Goal: Task Accomplishment & Management: Use online tool/utility

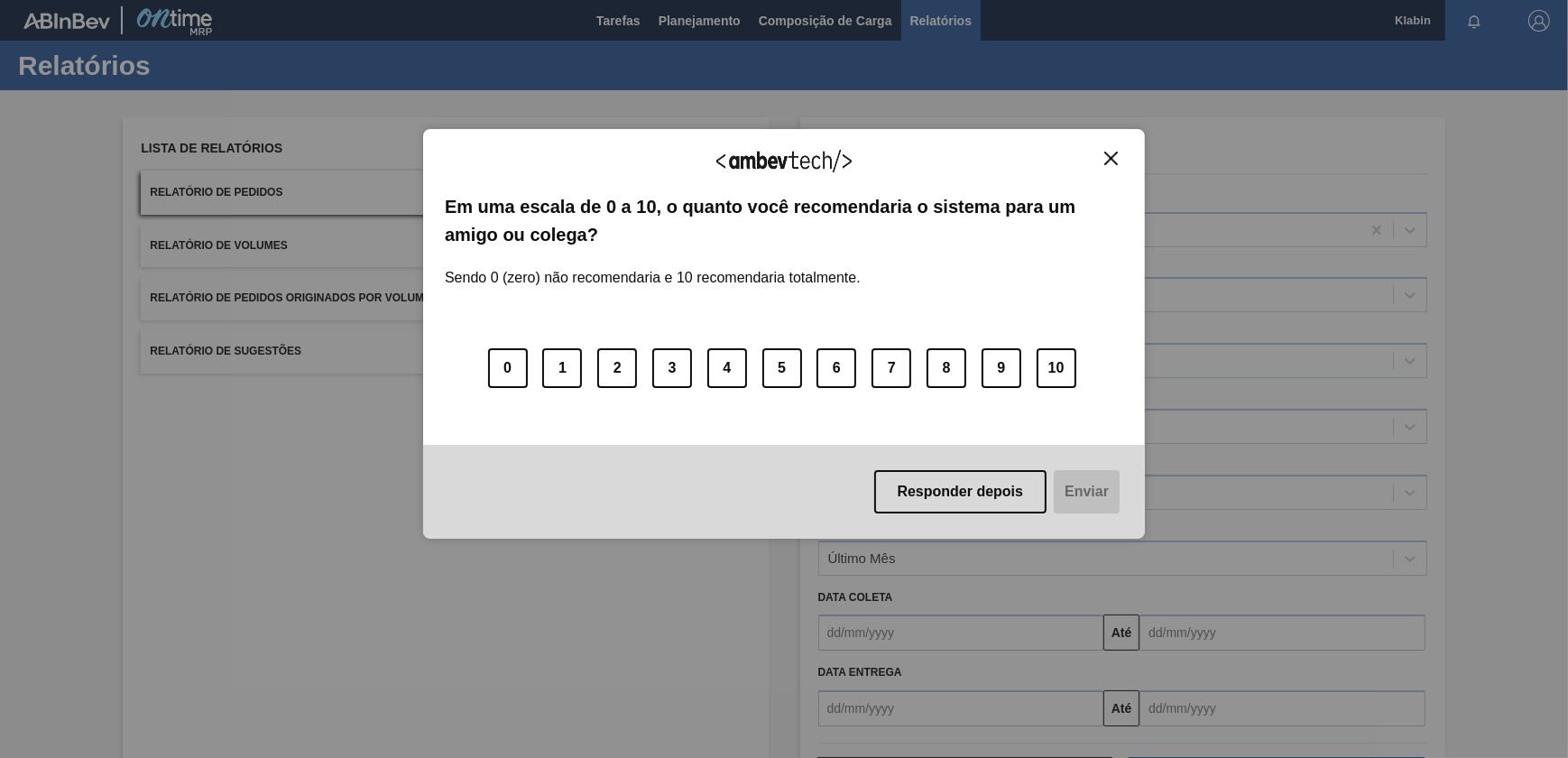
click at [1113, 159] on img "Close" at bounding box center [1111, 158] width 14 height 14
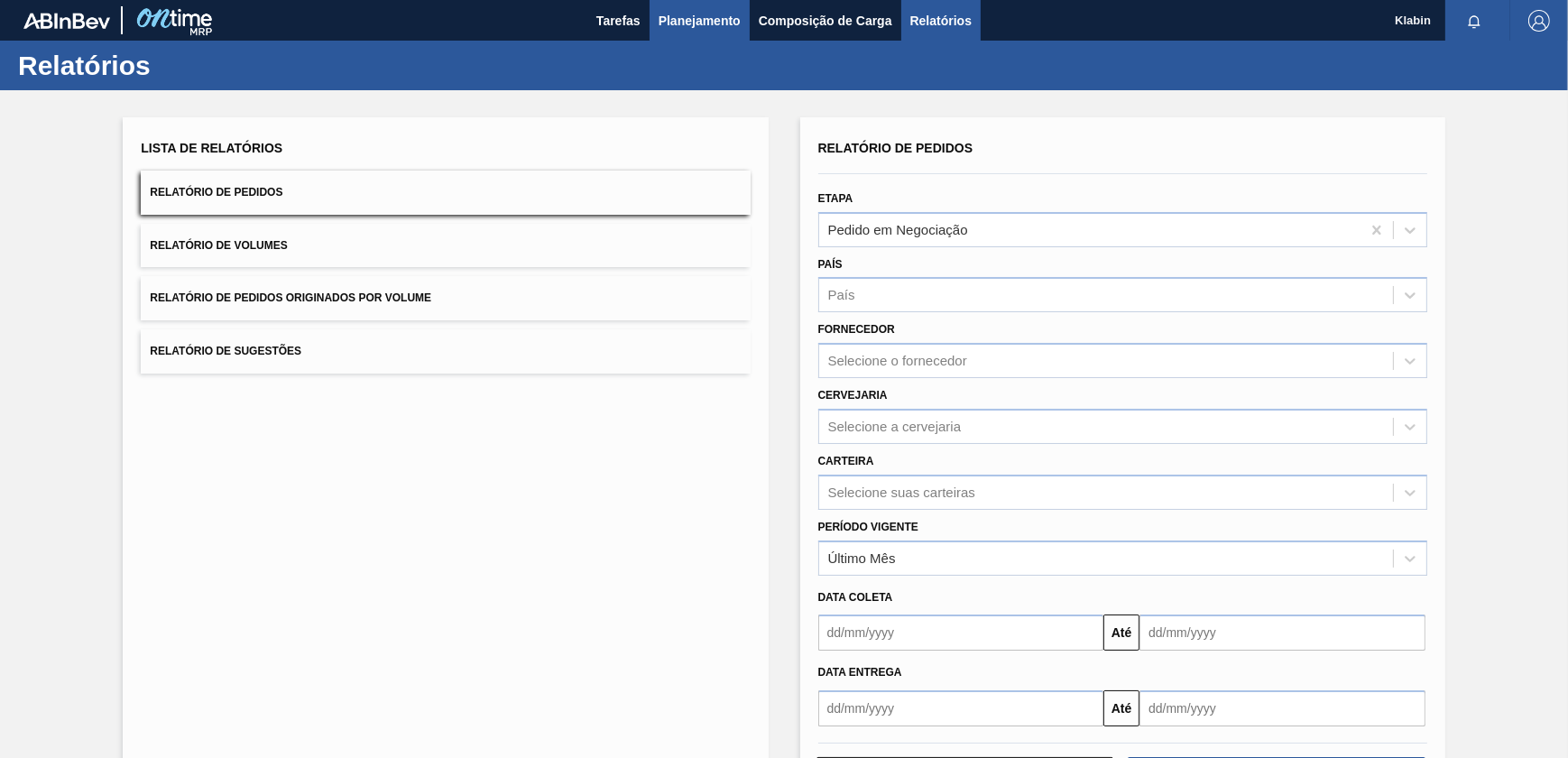
click at [671, 20] on span "Planejamento" at bounding box center [699, 20] width 82 height 21
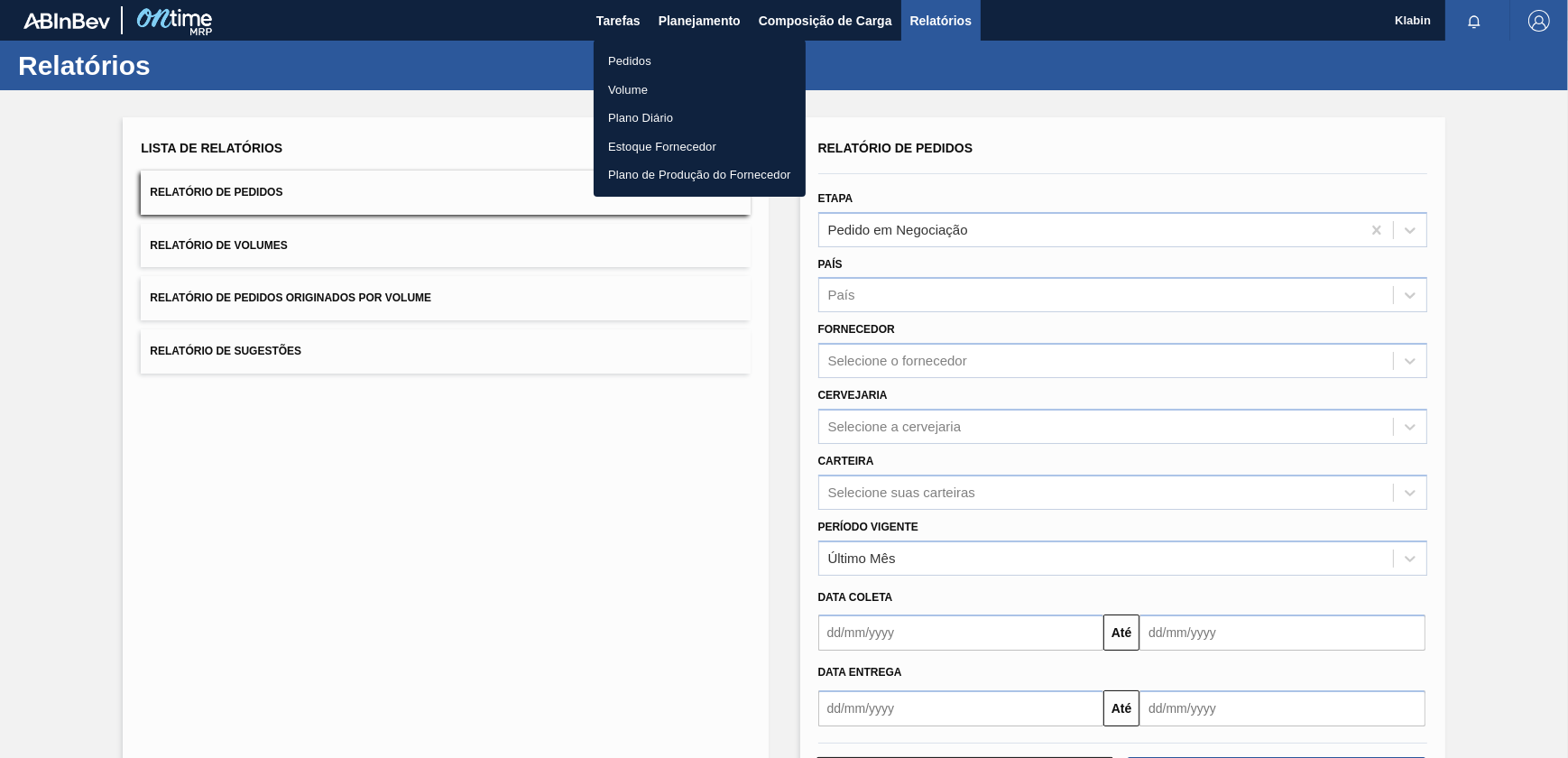
click at [634, 62] on li "Pedidos" at bounding box center [700, 61] width 212 height 29
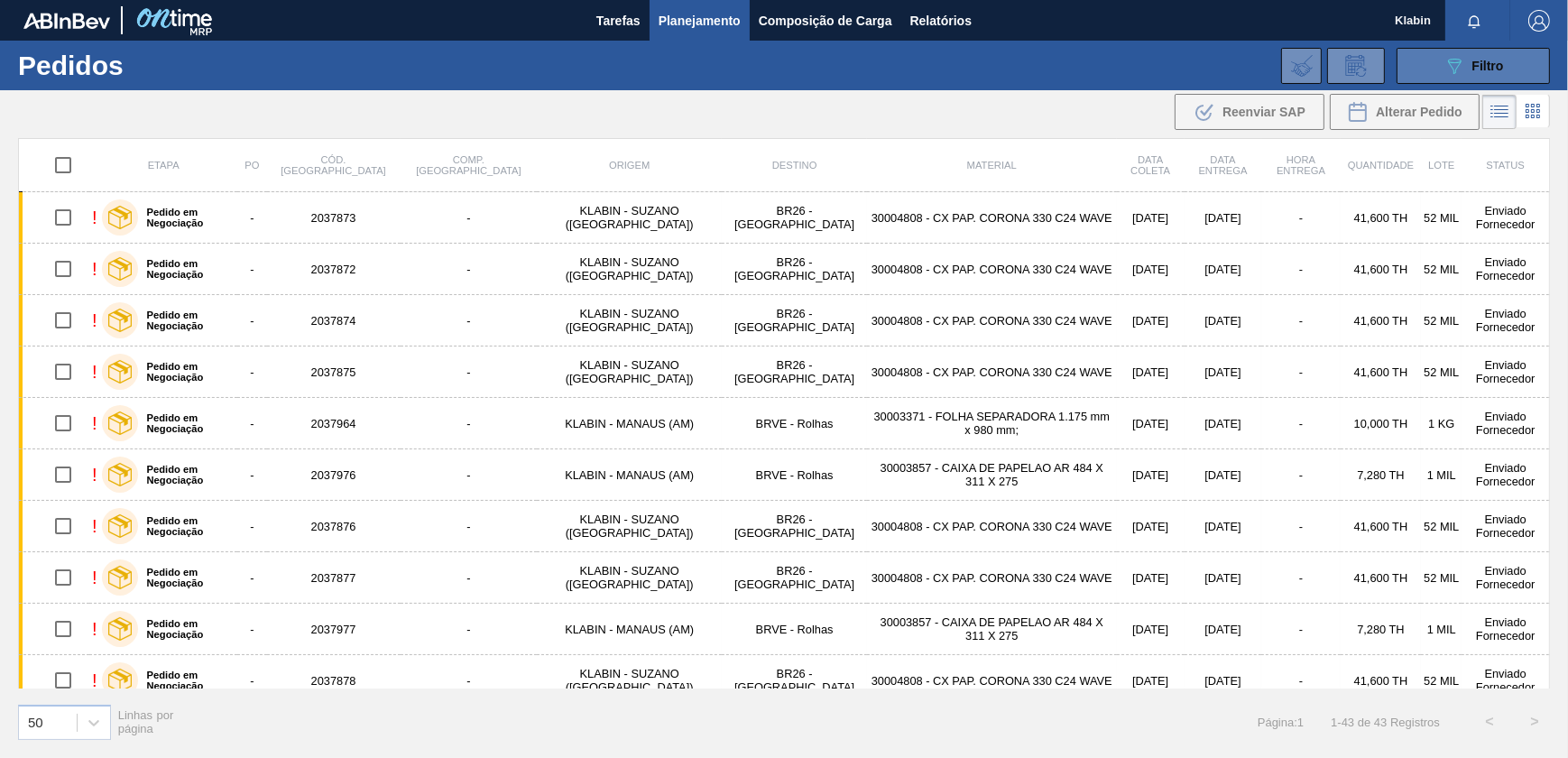
click at [1451, 71] on icon "089F7B8B-B2A5-4AFE-B5C0-19BA573D28AC" at bounding box center [1454, 65] width 21 height 21
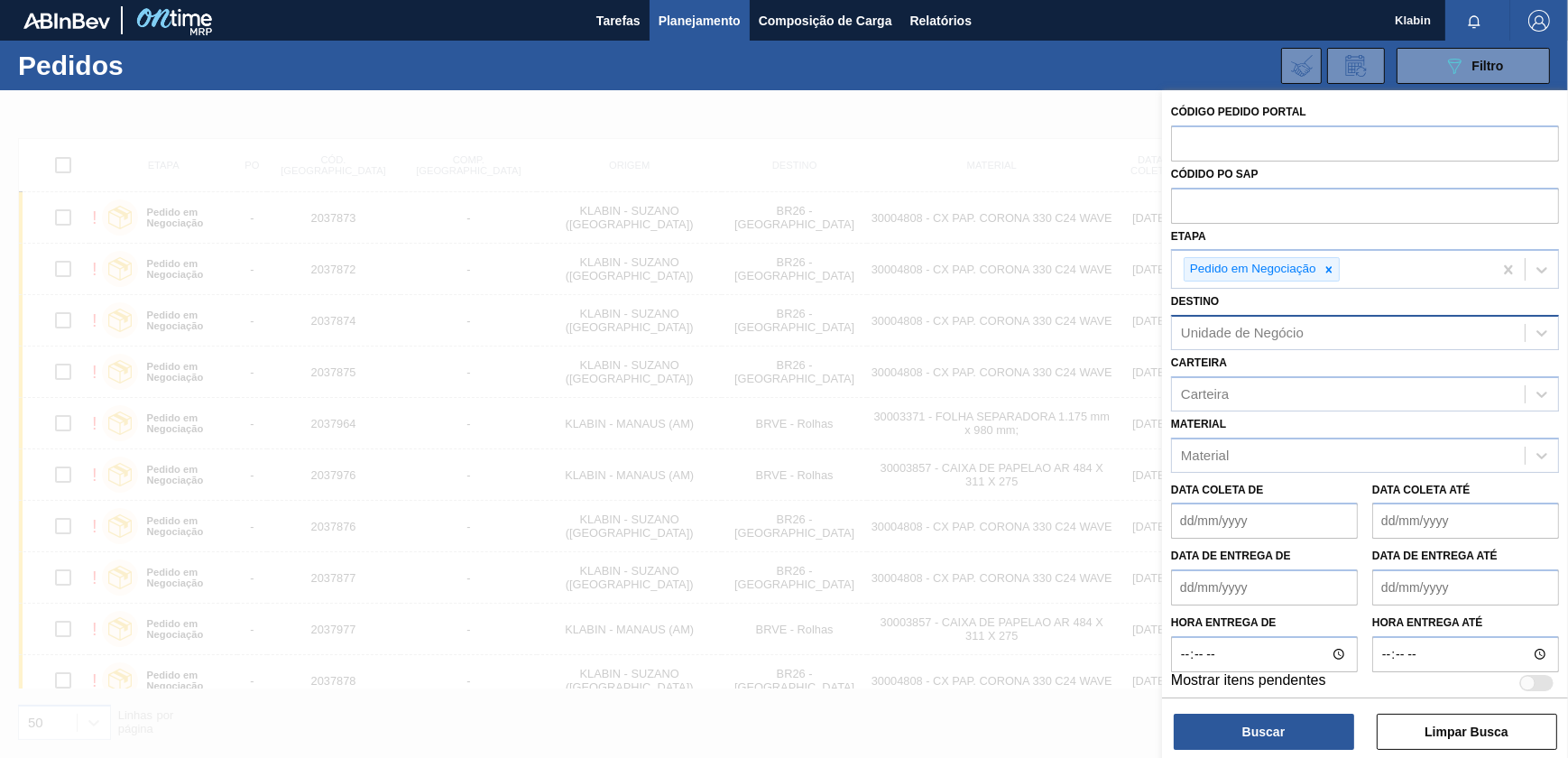
click at [1245, 335] on div "Unidade de Negócio" at bounding box center [1241, 333] width 123 height 16
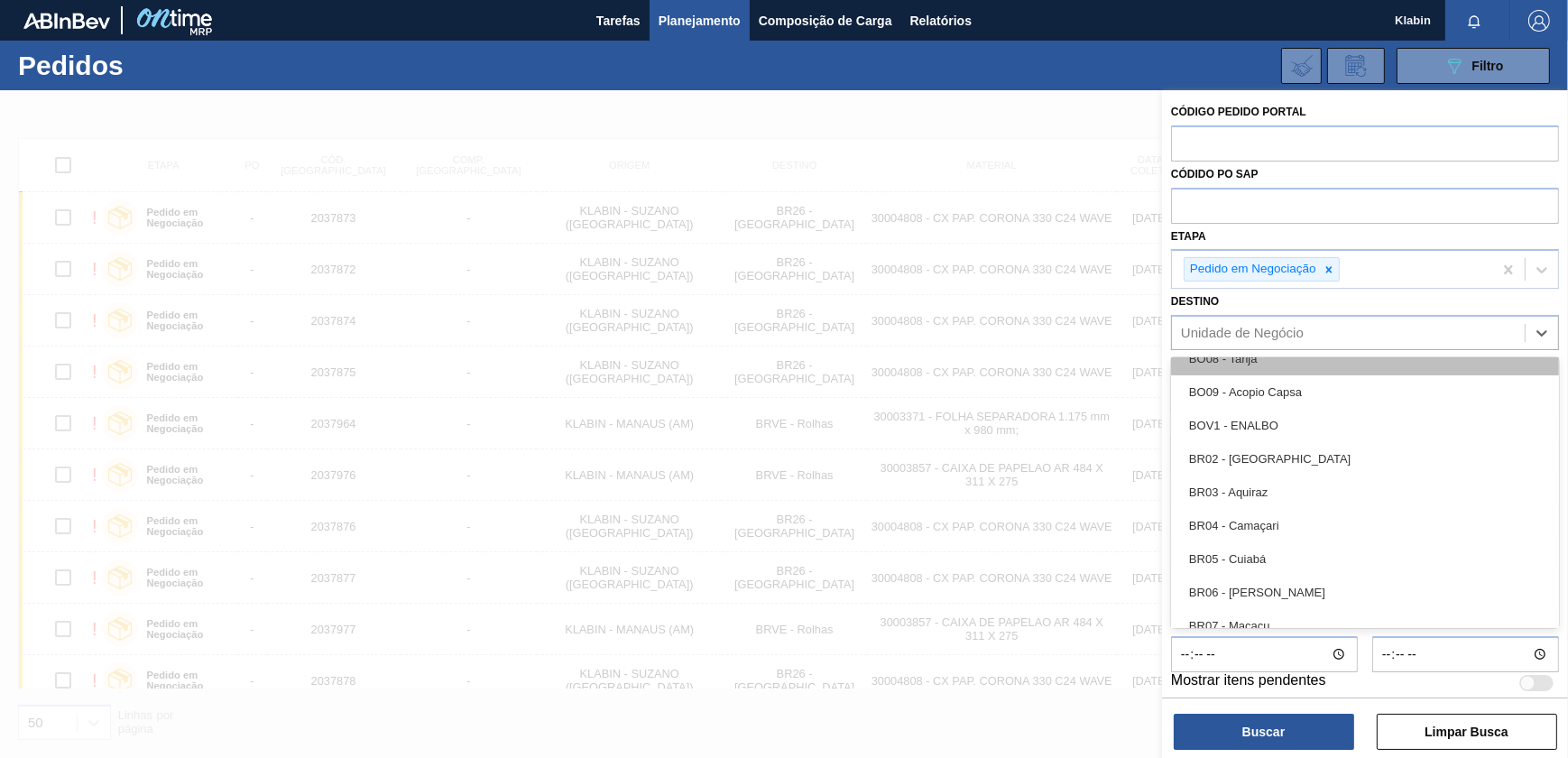
scroll to position [983, 0]
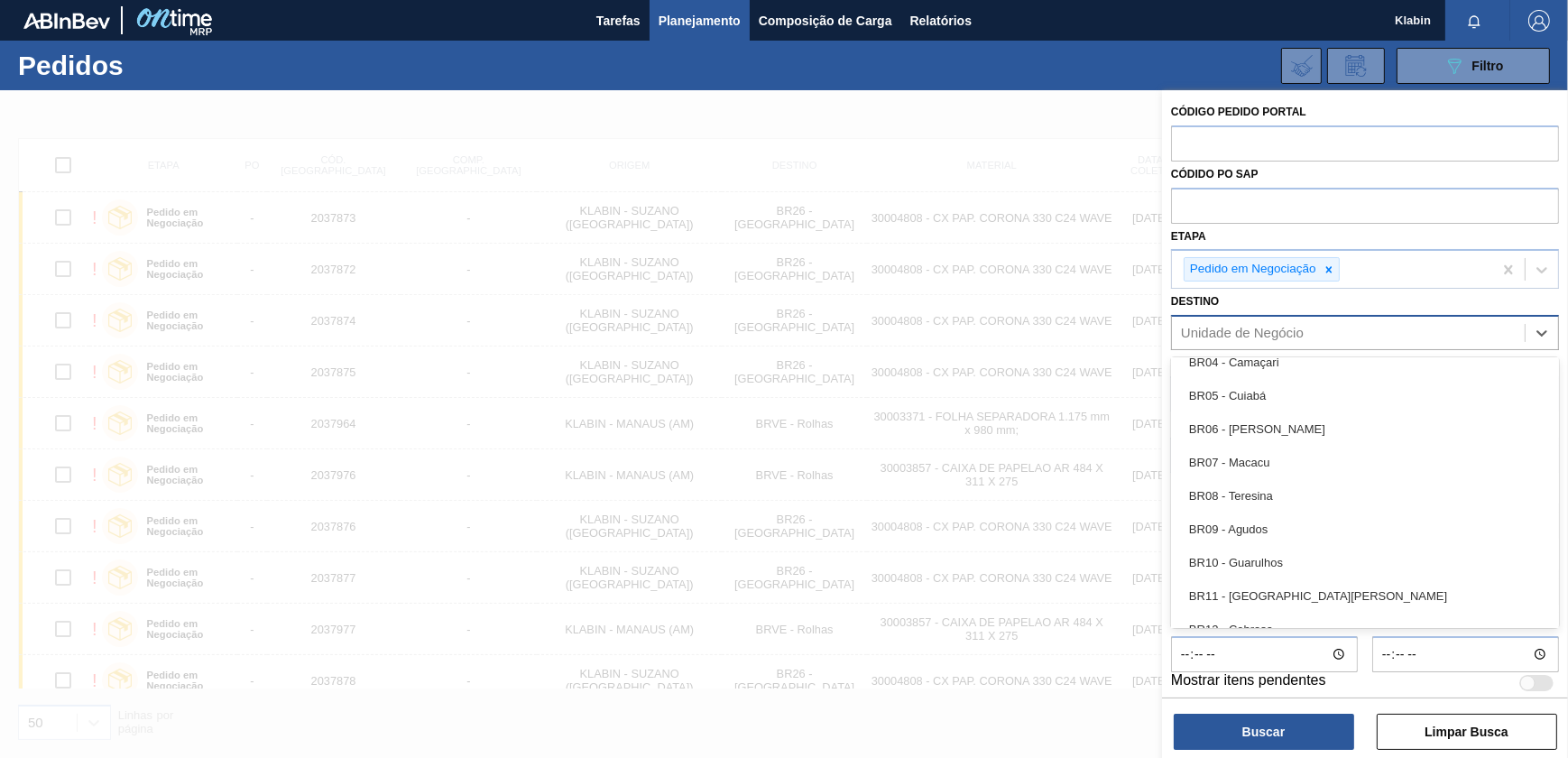
click at [1318, 323] on div "Unidade de Negócio" at bounding box center [1348, 333] width 352 height 26
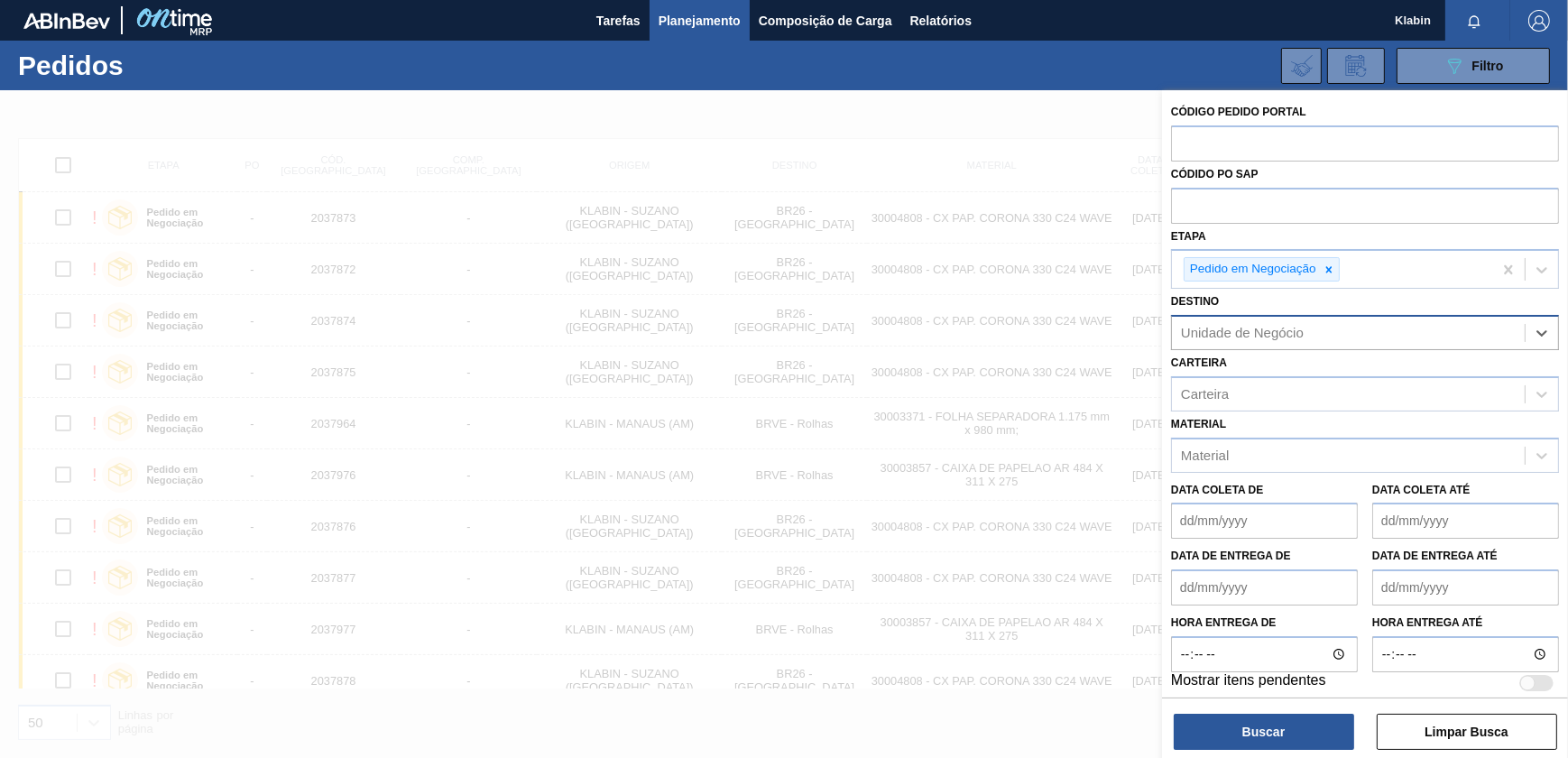
click at [1319, 322] on div "Unidade de Negócio" at bounding box center [1348, 333] width 352 height 26
type input "rolhas"
click at [1298, 376] on div "BRVE - Rolhas" at bounding box center [1365, 377] width 388 height 33
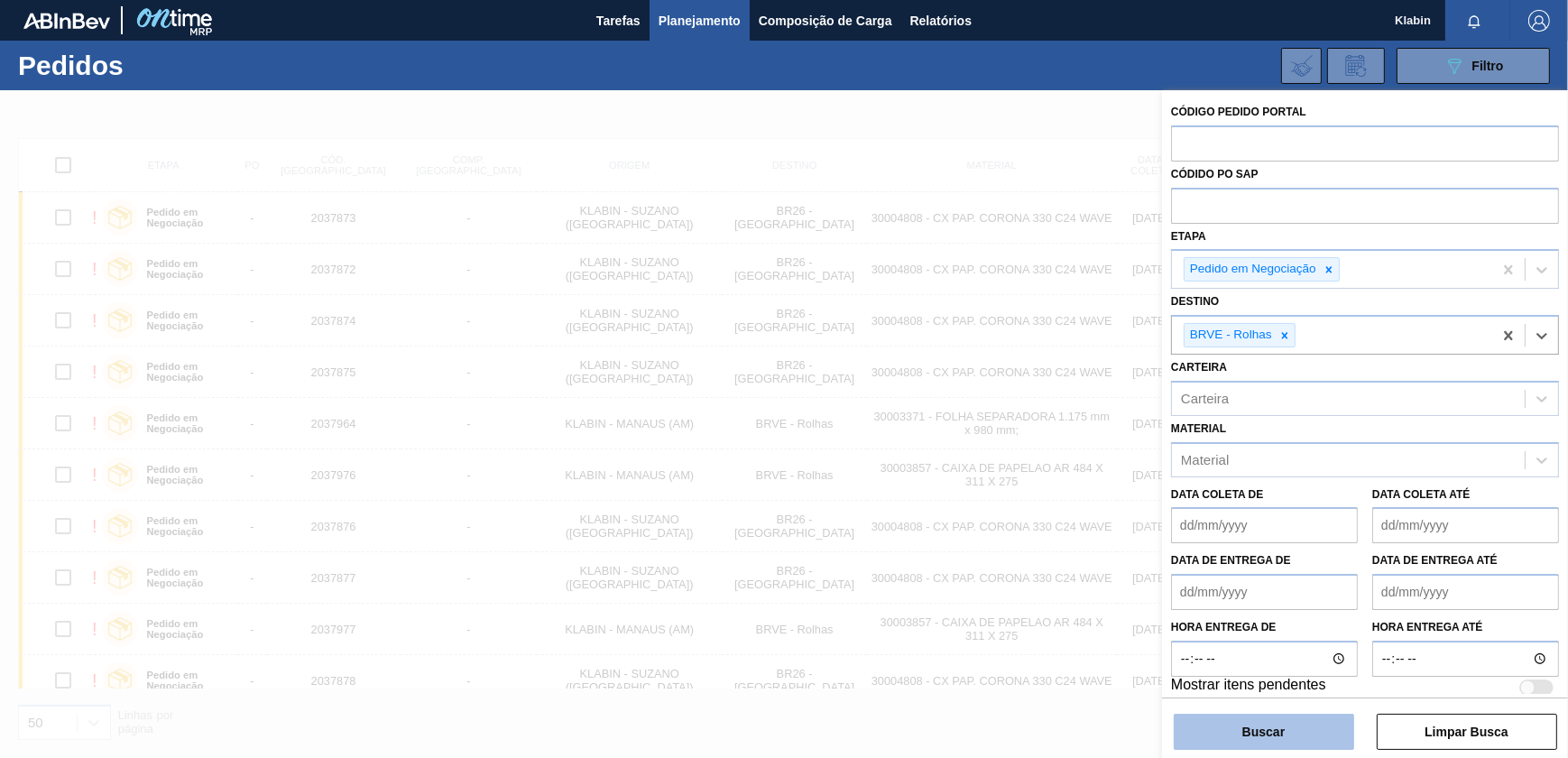
click at [1289, 724] on button "Buscar" at bounding box center [1264, 731] width 181 height 36
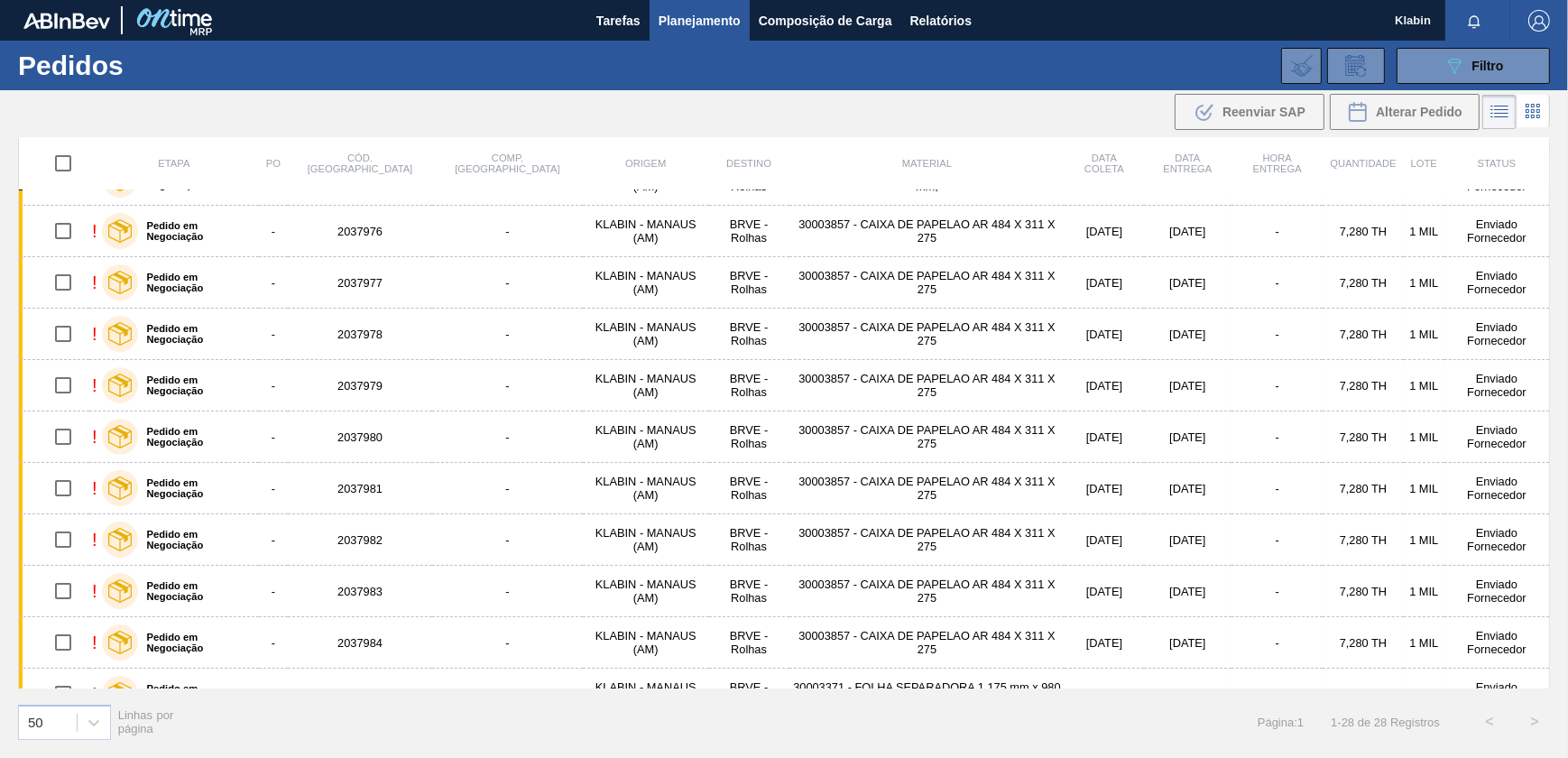
scroll to position [0, 0]
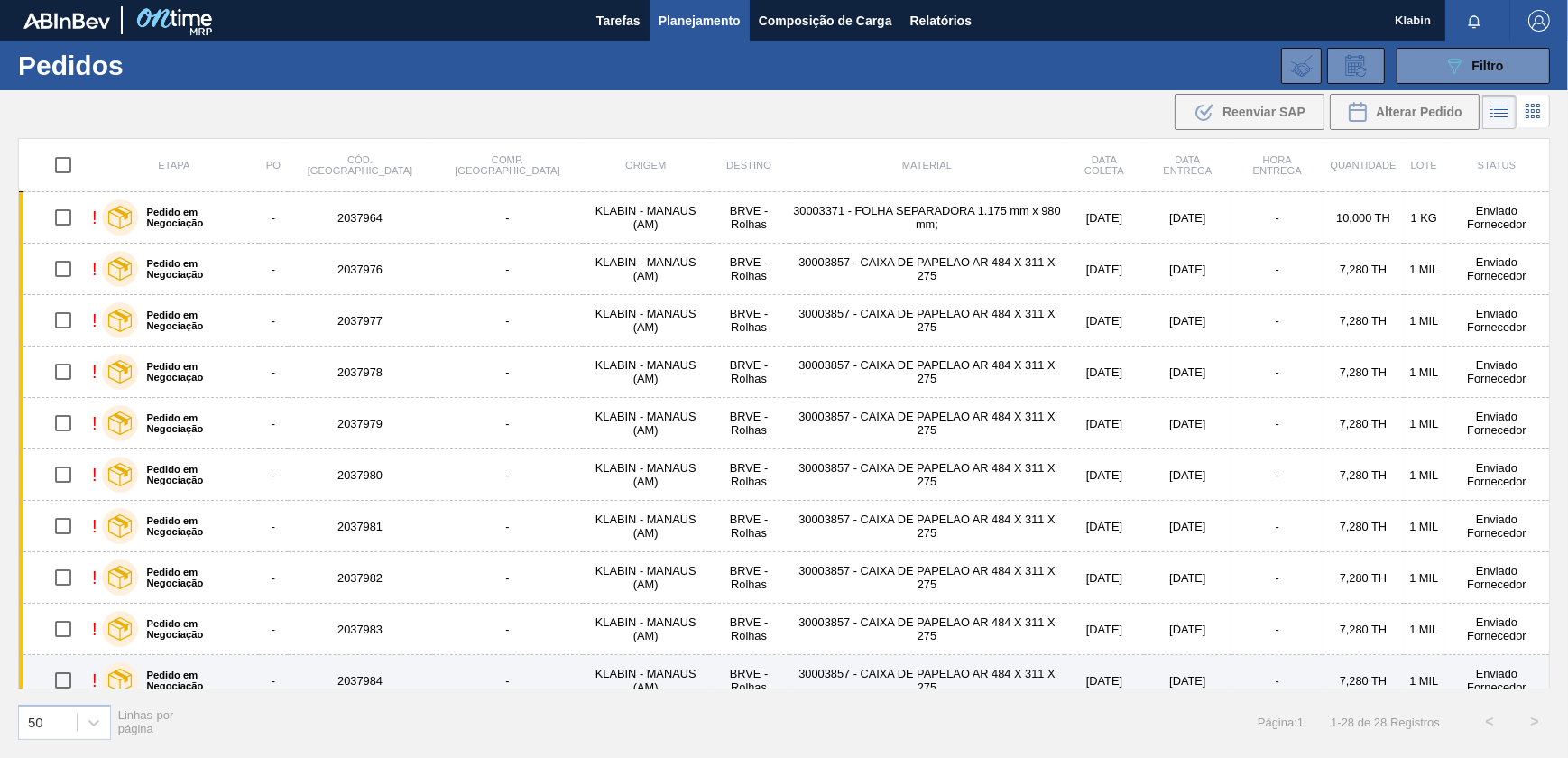
click at [432, 681] on td "-" at bounding box center [506, 681] width 150 height 52
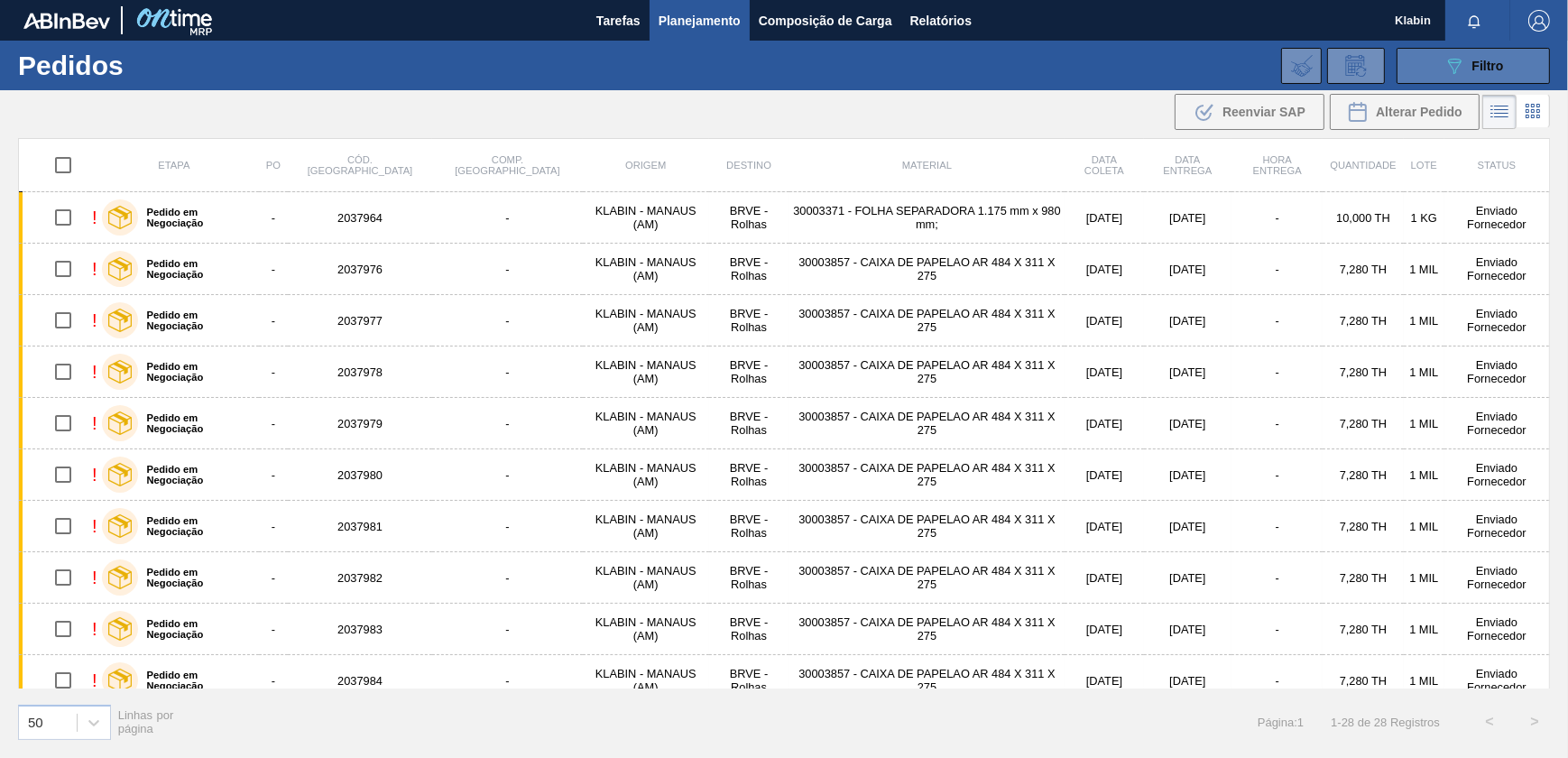
click at [1439, 65] on button "089F7B8B-B2A5-4AFE-B5C0-19BA573D28AC Filtro" at bounding box center [1473, 65] width 153 height 36
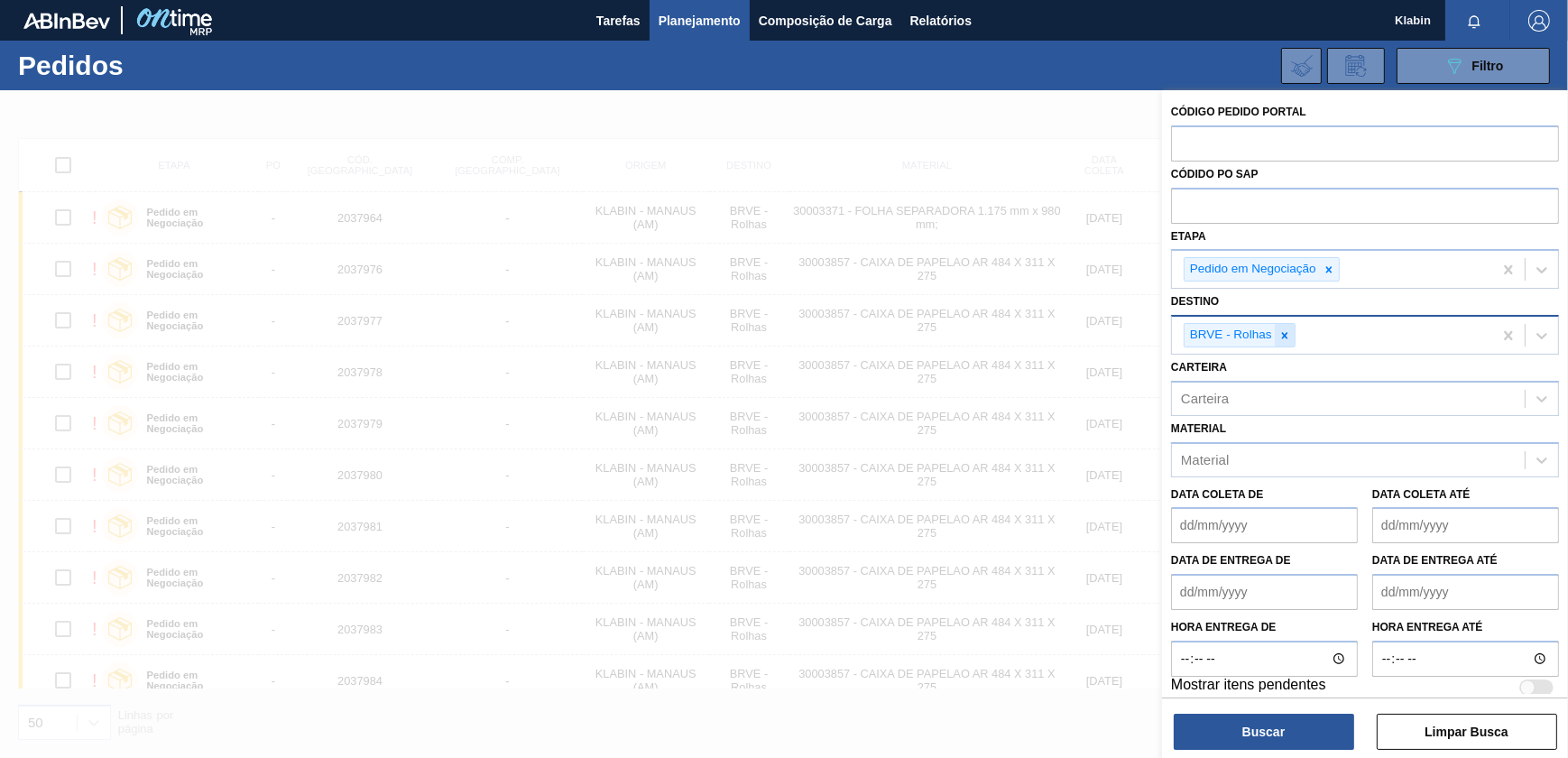
click at [1282, 340] on icon at bounding box center [1285, 336] width 13 height 13
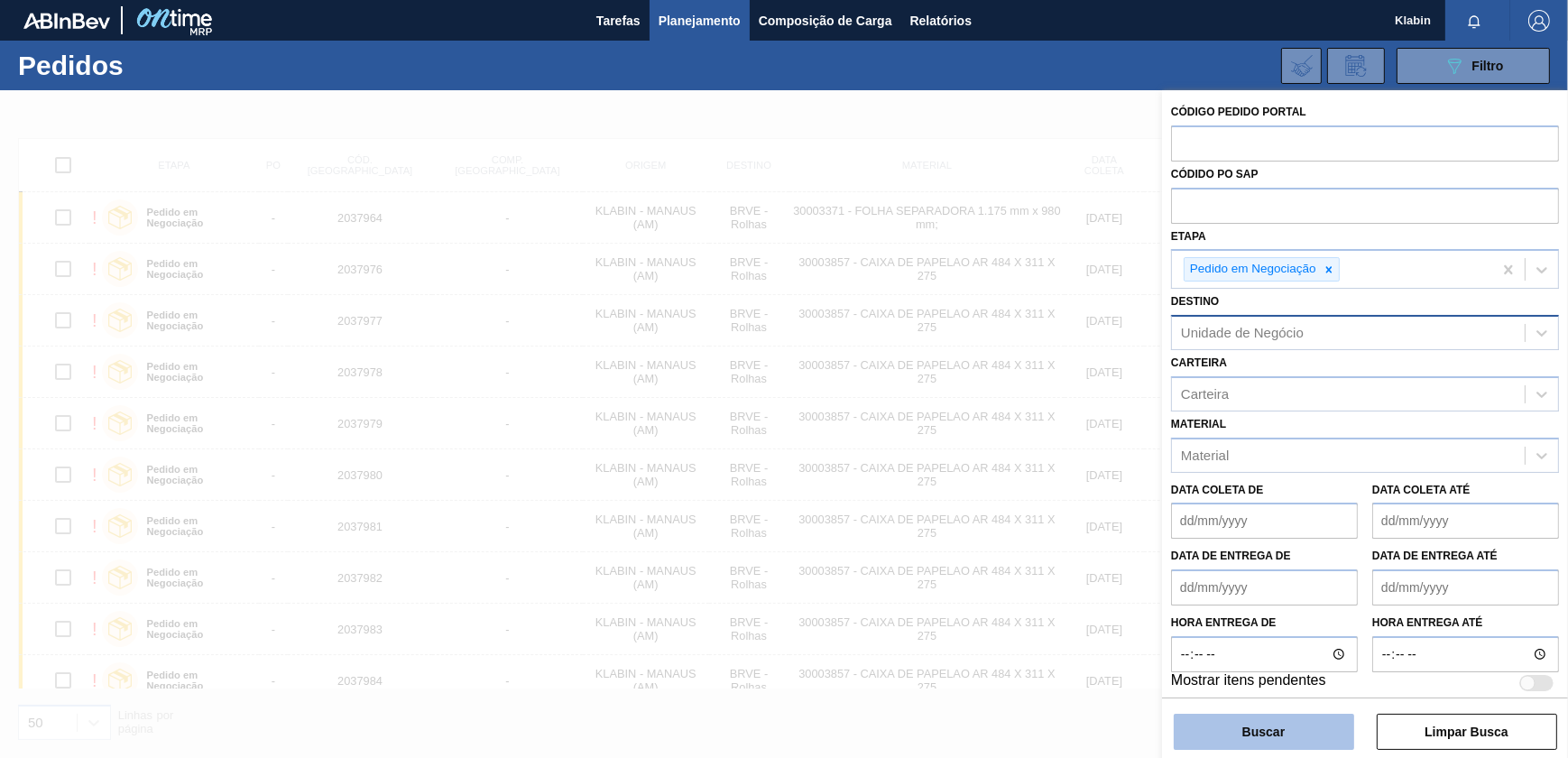
click at [1316, 732] on button "Buscar" at bounding box center [1264, 731] width 181 height 36
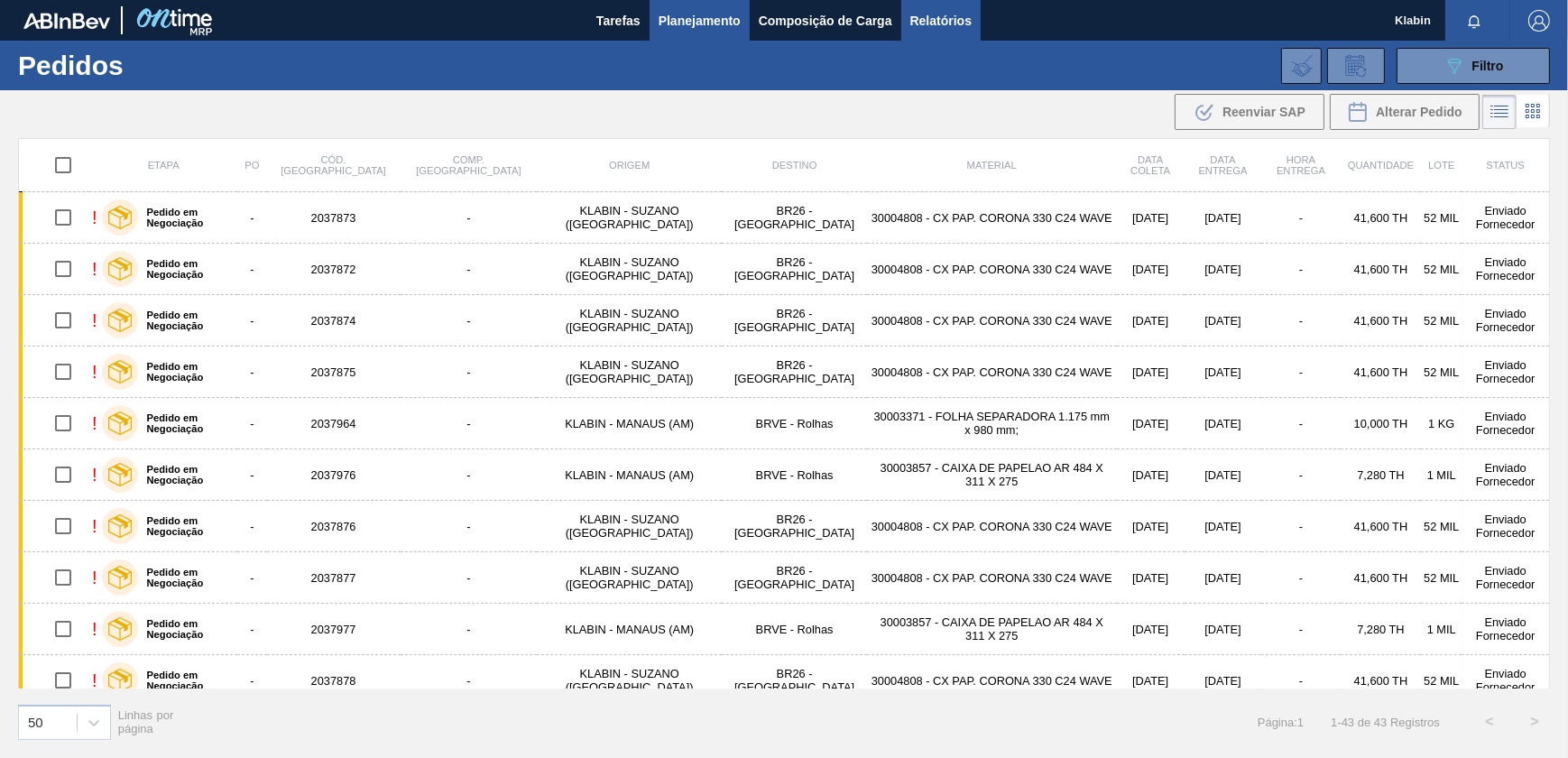
click at [949, 12] on span "Relatórios" at bounding box center [941, 20] width 62 height 21
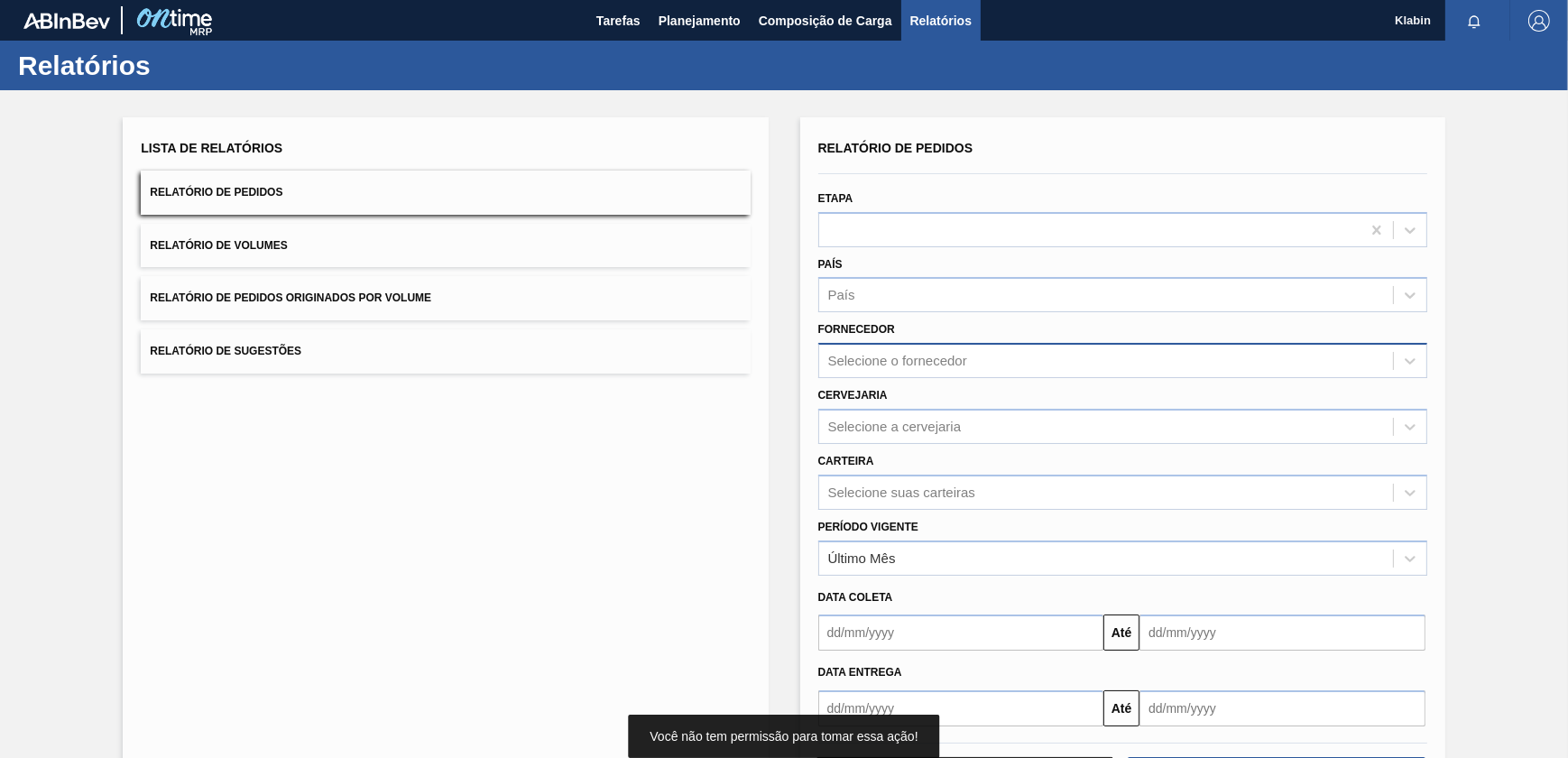
click at [907, 360] on div "Selecione o fornecedor" at bounding box center [897, 361] width 139 height 16
click at [886, 232] on div at bounding box center [1089, 230] width 541 height 26
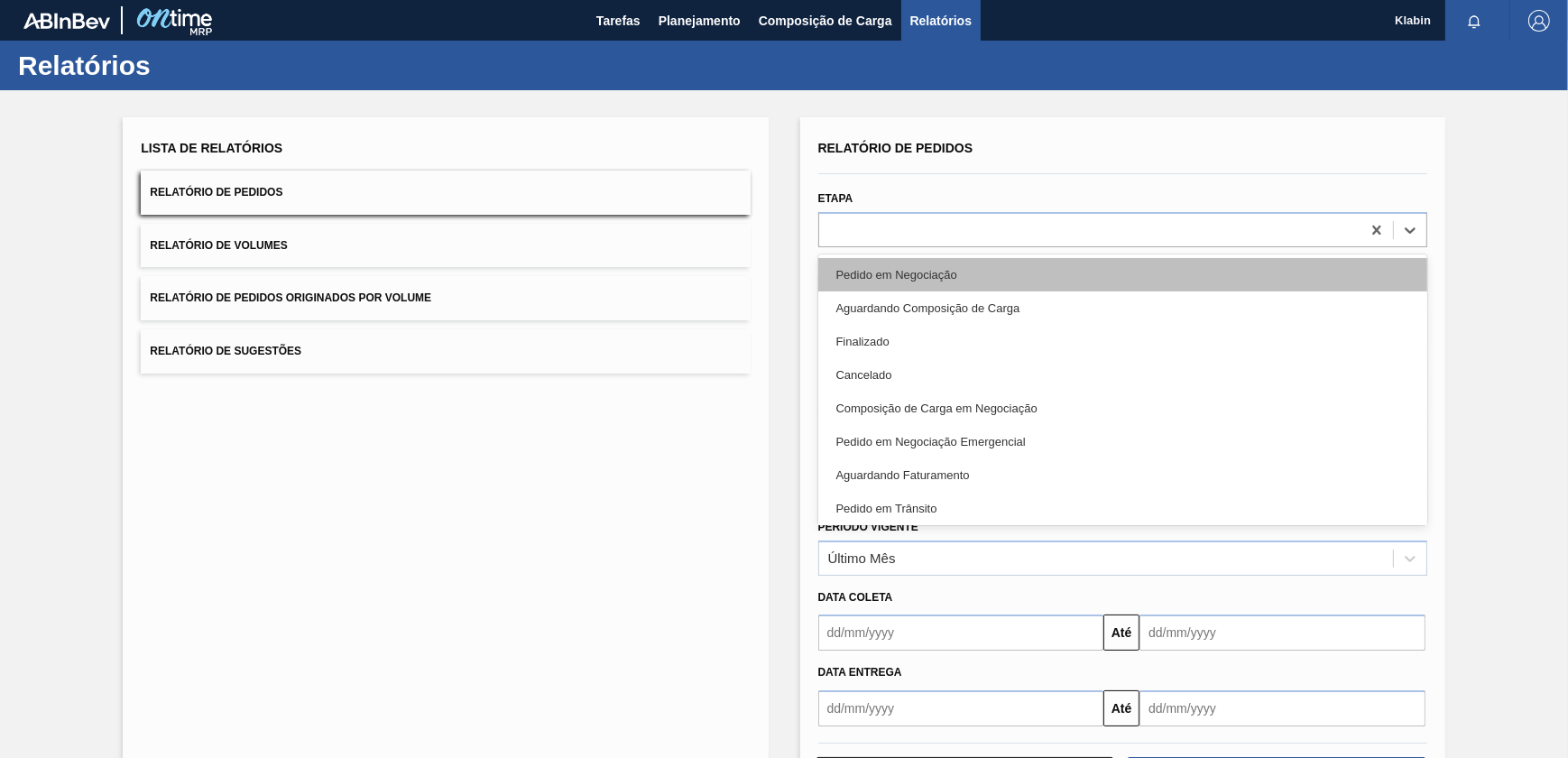
click at [887, 280] on div "Pedido em Negociação" at bounding box center [1123, 275] width 609 height 33
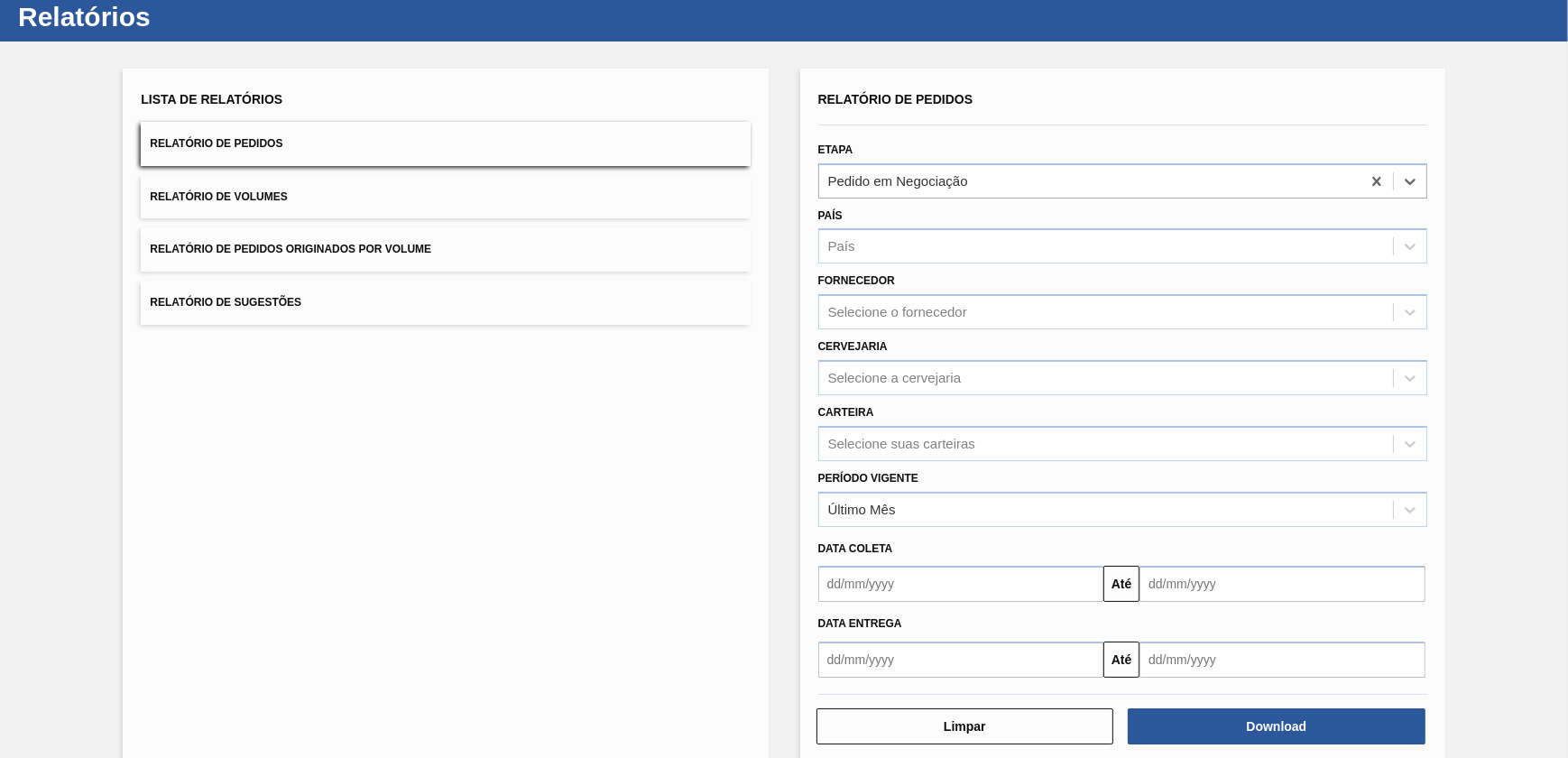
scroll to position [76, 0]
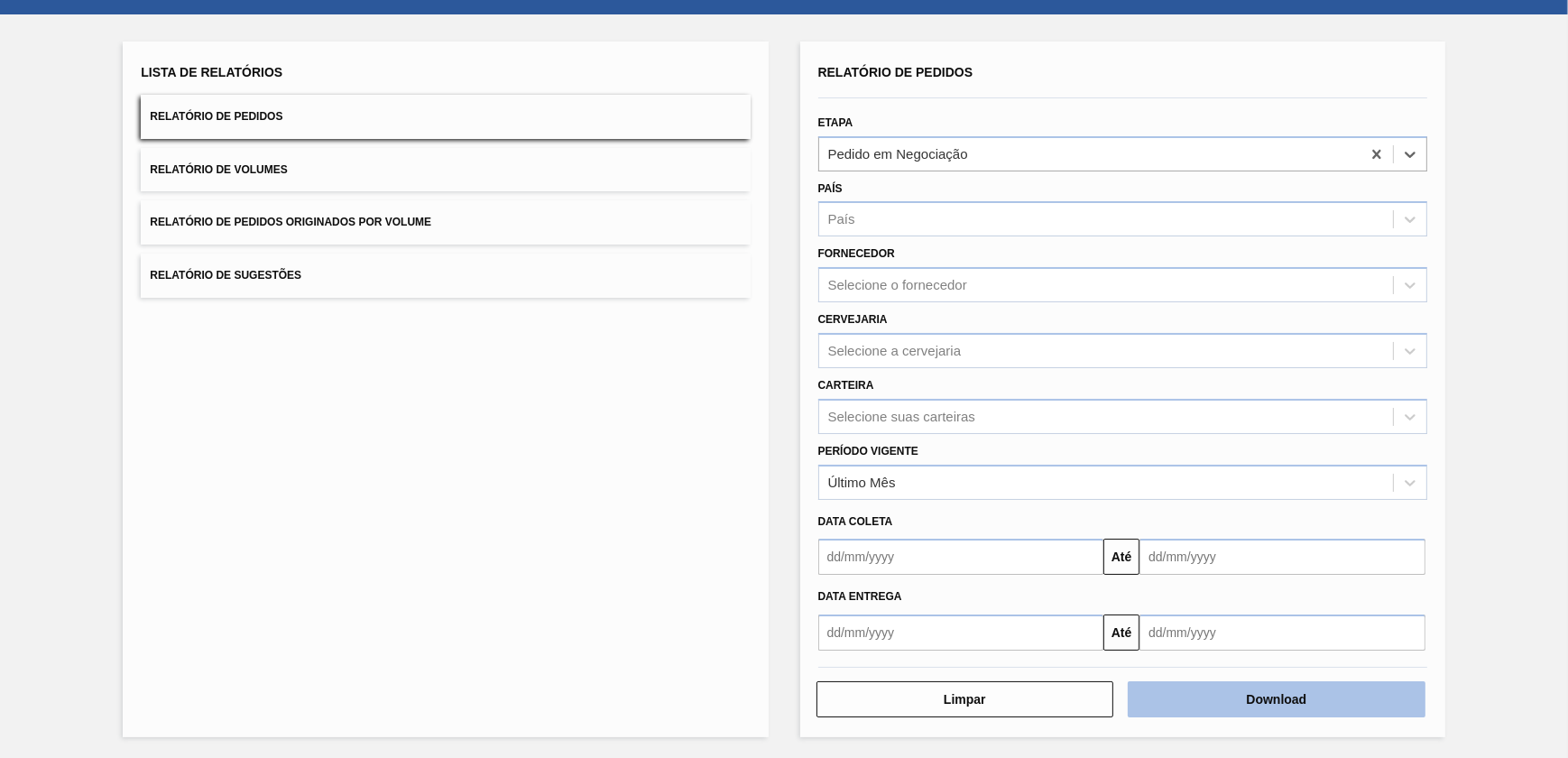
click at [1289, 704] on button "Download" at bounding box center [1277, 698] width 298 height 36
